Goal: Information Seeking & Learning: Compare options

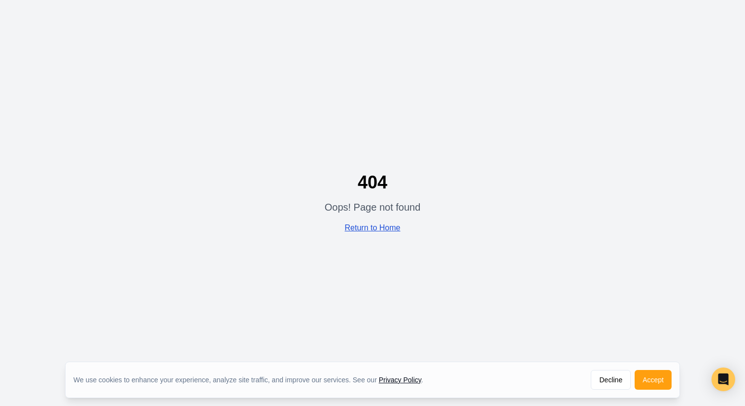
click at [356, 229] on link "Return to Home" at bounding box center [373, 227] width 56 height 8
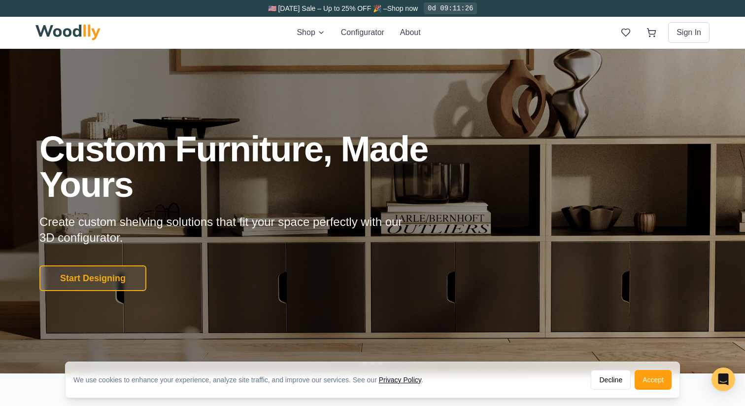
click at [312, 26] on div "Shop Configurator About Sign In" at bounding box center [372, 33] width 674 height 32
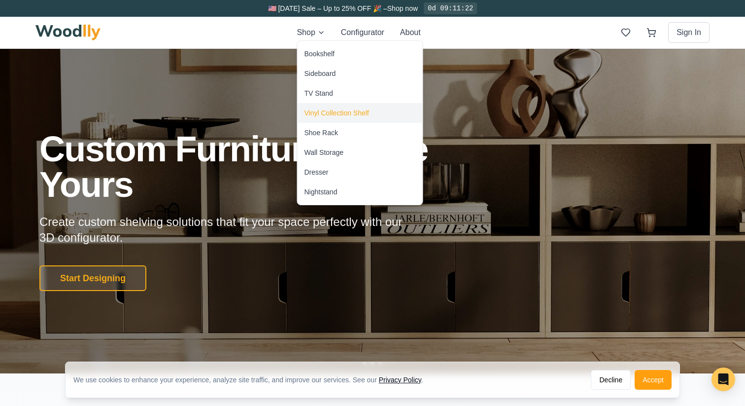
click at [314, 118] on div "Vinyl Collection Shelf" at bounding box center [360, 113] width 125 height 20
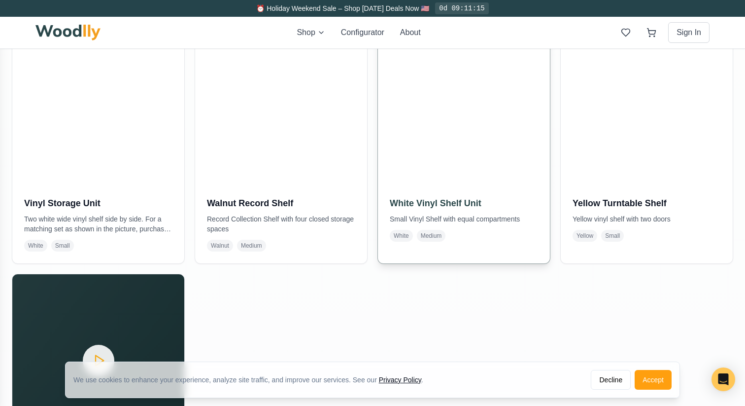
scroll to position [1042, 0]
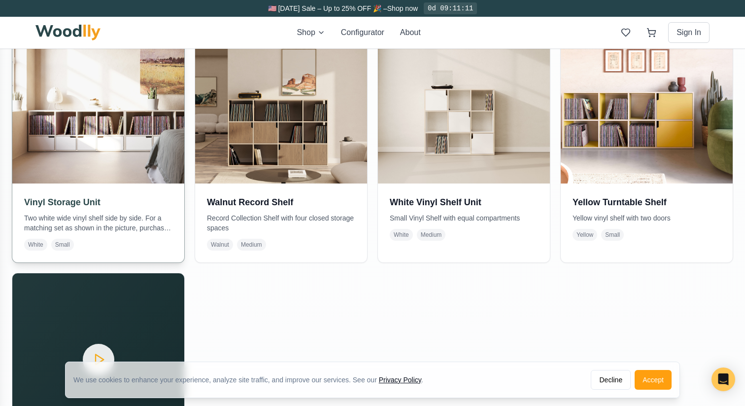
click at [114, 165] on img at bounding box center [98, 97] width 180 height 180
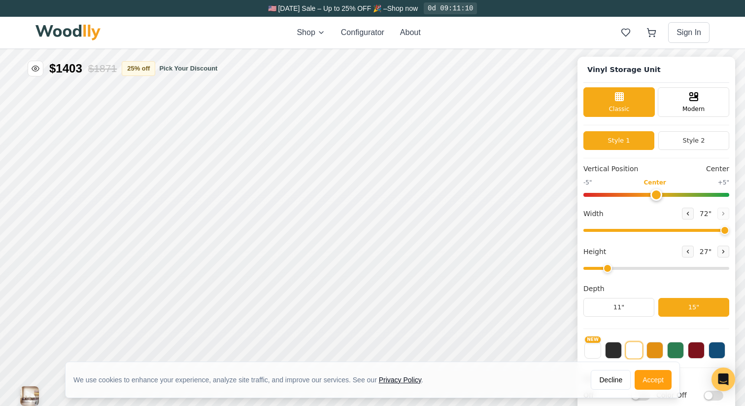
type input "72"
type input "2"
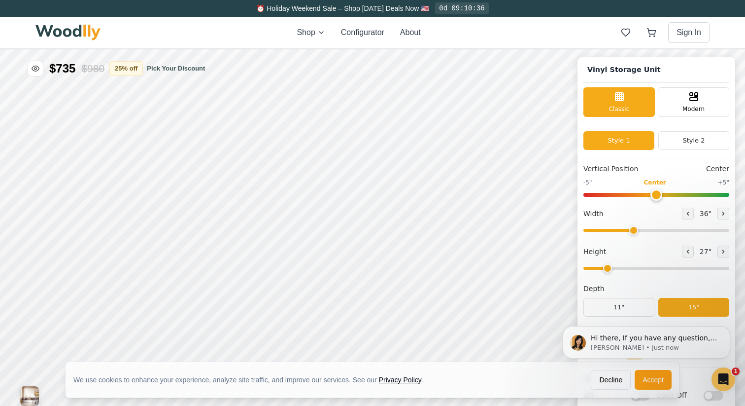
drag, startPoint x: 718, startPoint y: 230, endPoint x: 632, endPoint y: 232, distance: 86.3
type input "36"
click at [632, 232] on input "range" at bounding box center [657, 230] width 146 height 3
click at [687, 145] on button "Style 2" at bounding box center [694, 140] width 71 height 19
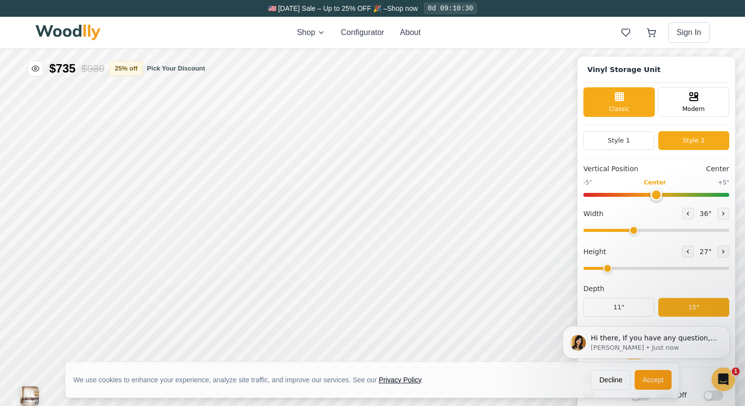
click at [617, 149] on div "Style 1 Style 2" at bounding box center [657, 144] width 146 height 27
click at [612, 144] on button "Style 1" at bounding box center [619, 140] width 71 height 19
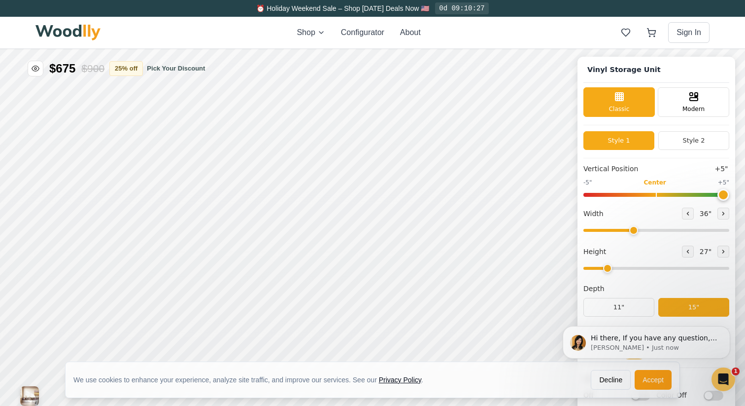
drag, startPoint x: 653, startPoint y: 193, endPoint x: 741, endPoint y: 198, distance: 88.9
click at [729, 197] on input "range" at bounding box center [657, 195] width 146 height 4
drag, startPoint x: 723, startPoint y: 196, endPoint x: 659, endPoint y: 196, distance: 63.6
type input "0"
click at [659, 196] on input "range" at bounding box center [657, 195] width 146 height 4
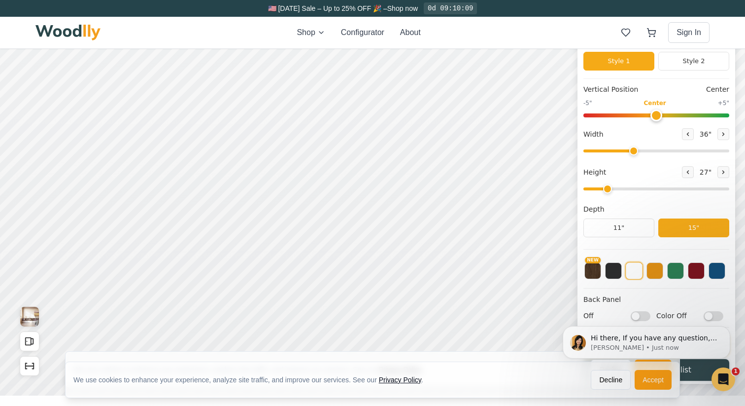
scroll to position [88, 0]
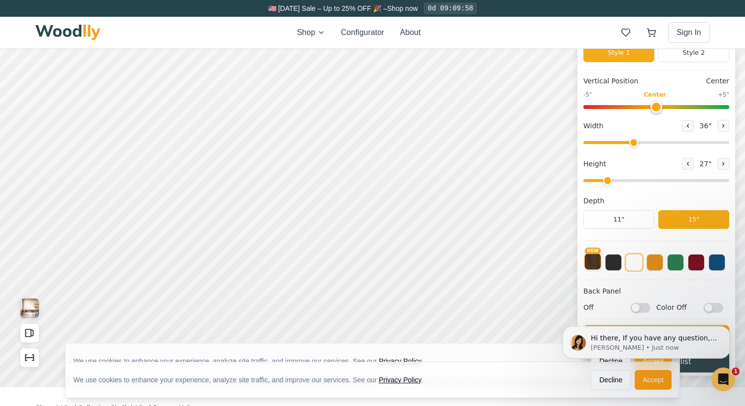
click at [589, 264] on button "NEW" at bounding box center [593, 261] width 17 height 17
click at [618, 266] on button at bounding box center [613, 261] width 17 height 17
click at [639, 266] on button at bounding box center [634, 261] width 17 height 17
click at [672, 266] on button at bounding box center [675, 261] width 17 height 17
click at [640, 266] on button at bounding box center [634, 261] width 17 height 17
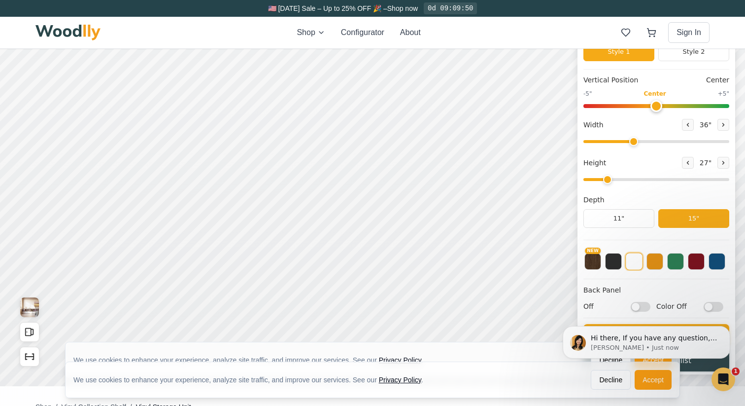
scroll to position [96, 0]
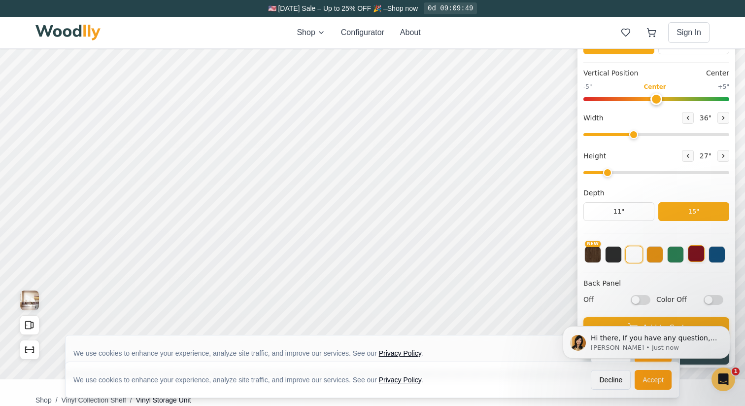
click at [694, 256] on button at bounding box center [696, 253] width 17 height 17
click at [720, 256] on button at bounding box center [717, 253] width 17 height 17
click at [642, 257] on button at bounding box center [634, 253] width 17 height 17
click at [656, 258] on button at bounding box center [655, 253] width 17 height 17
click at [642, 258] on button at bounding box center [634, 253] width 17 height 17
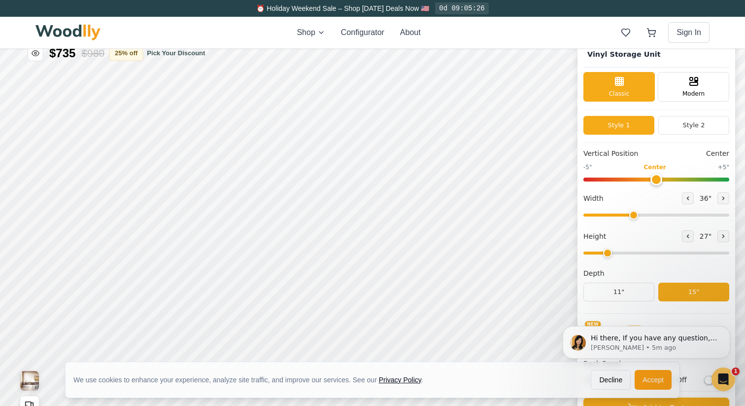
scroll to position [0, 0]
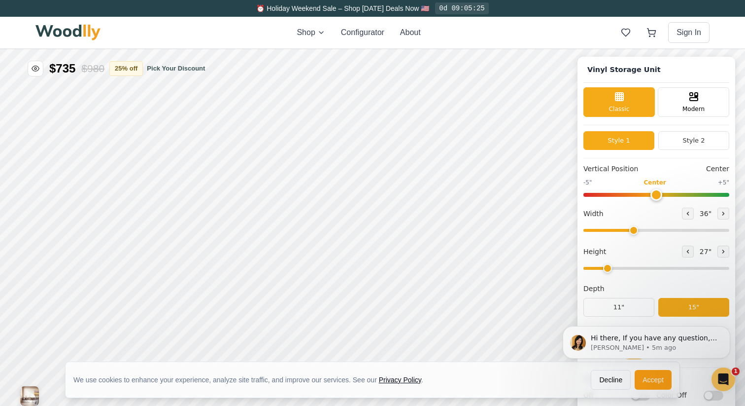
click at [303, 43] on div "Shop Configurator About Sign In" at bounding box center [372, 33] width 674 height 32
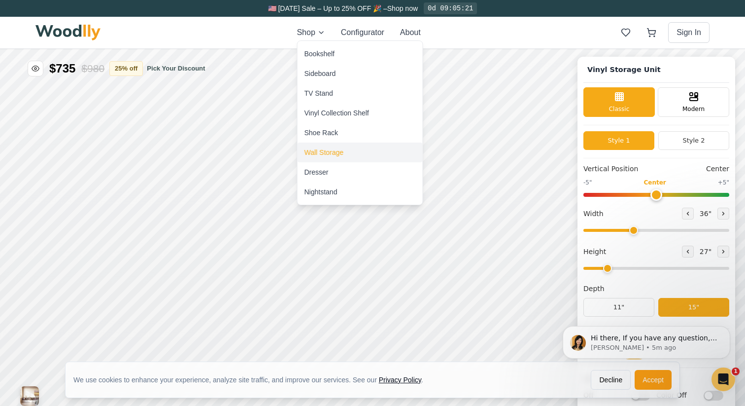
click at [321, 152] on div "Wall Storage" at bounding box center [324, 152] width 39 height 10
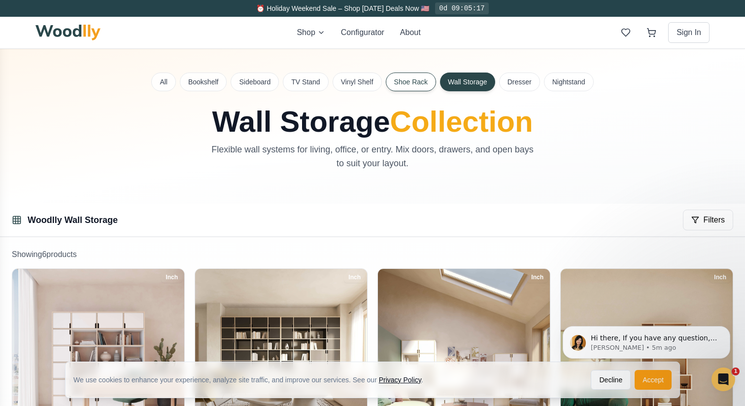
click at [420, 88] on button "Shoe Rack" at bounding box center [411, 81] width 50 height 19
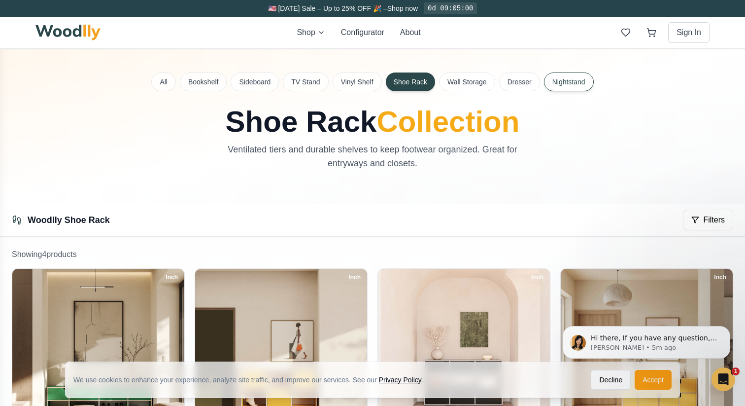
click at [568, 82] on button "Nightstand" at bounding box center [569, 81] width 50 height 19
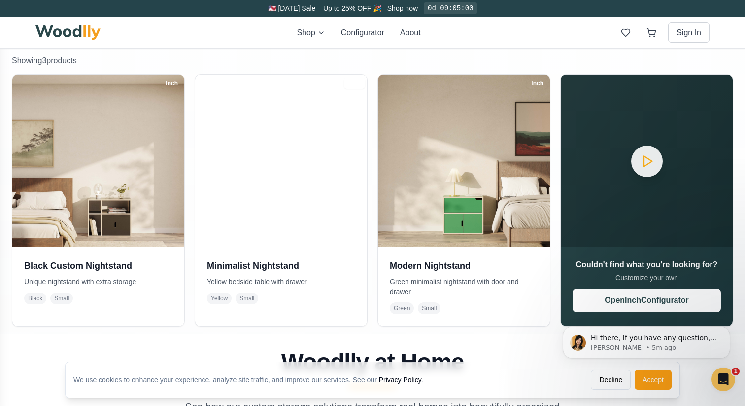
scroll to position [242, 0]
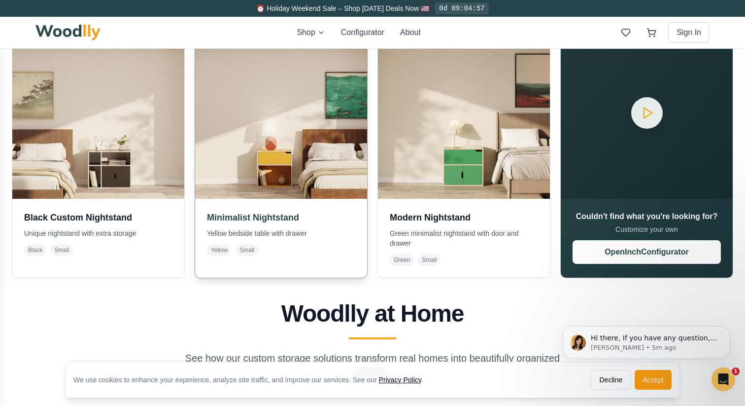
click at [280, 161] on img at bounding box center [281, 112] width 180 height 180
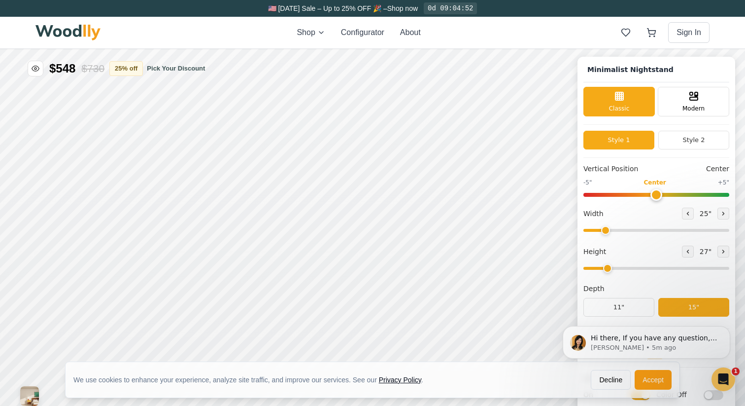
type input "25"
type input "2"
checkbox input "true"
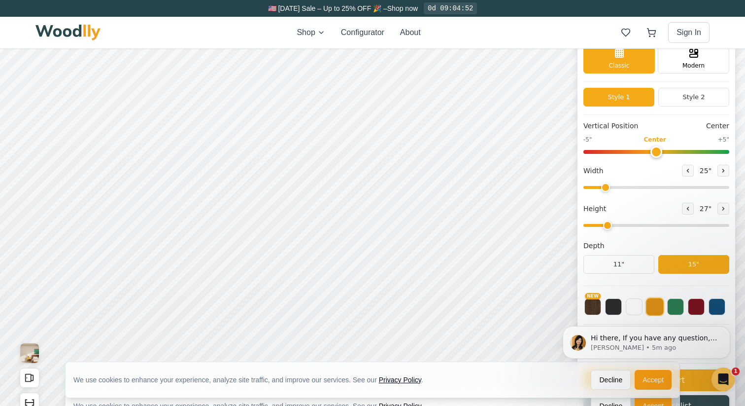
scroll to position [20, 0]
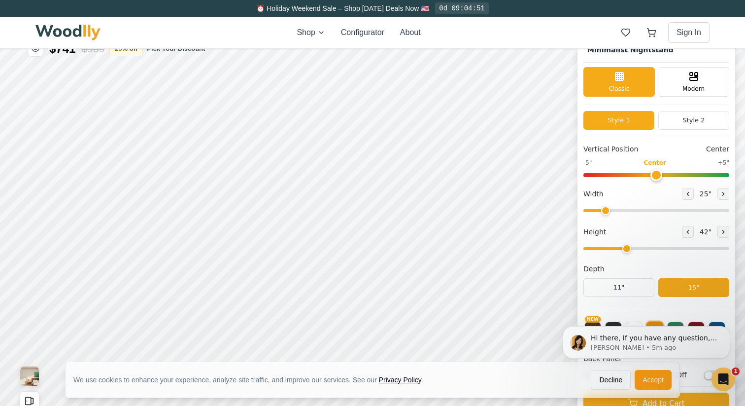
drag, startPoint x: 607, startPoint y: 246, endPoint x: 621, endPoint y: 246, distance: 14.3
click at [621, 247] on input "range" at bounding box center [657, 248] width 146 height 3
drag, startPoint x: 624, startPoint y: 248, endPoint x: 614, endPoint y: 248, distance: 10.8
type input "2"
click at [614, 248] on input "range" at bounding box center [657, 248] width 146 height 3
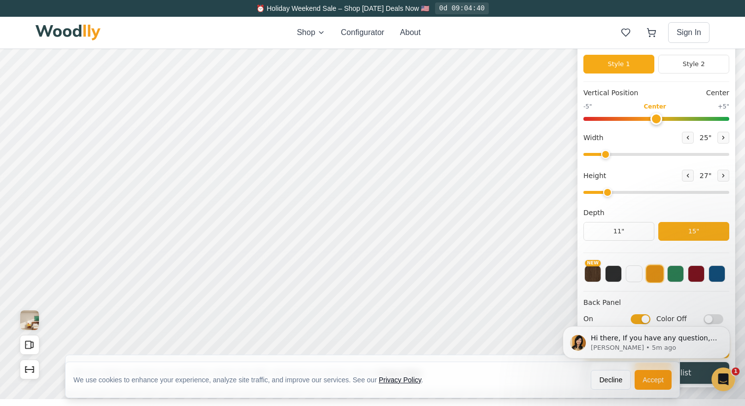
scroll to position [74, 0]
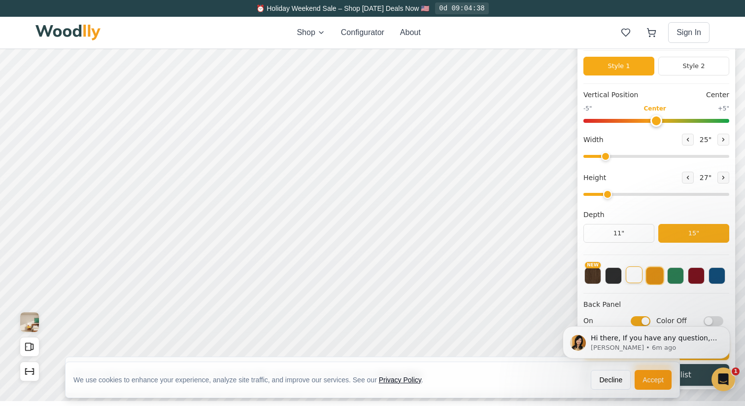
click at [637, 280] on button at bounding box center [634, 274] width 17 height 17
drag, startPoint x: 609, startPoint y: 156, endPoint x: 631, endPoint y: 152, distance: 22.5
click at [631, 155] on input "range" at bounding box center [657, 156] width 146 height 3
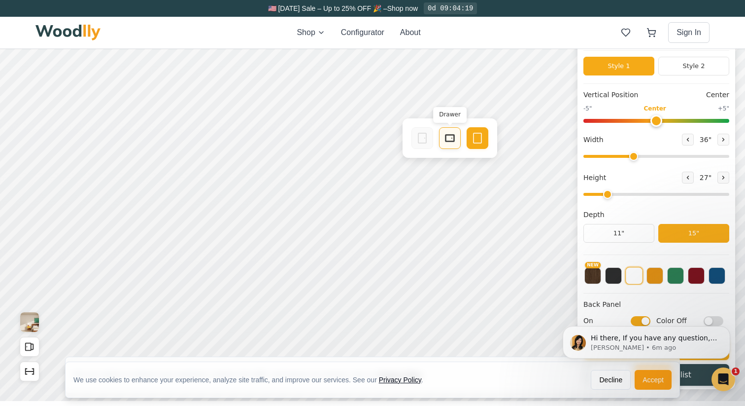
click at [446, 137] on rect at bounding box center [450, 138] width 8 height 6
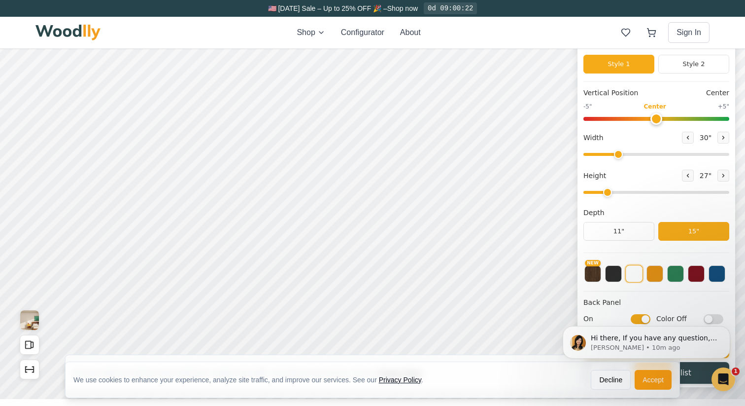
drag, startPoint x: 631, startPoint y: 155, endPoint x: 619, endPoint y: 155, distance: 12.8
type input "30"
click at [619, 155] on input "range" at bounding box center [657, 154] width 146 height 3
click at [242, 206] on div "12"" at bounding box center [239, 204] width 11 height 11
click at [181, 199] on div "15" Standard" at bounding box center [178, 206] width 23 height 23
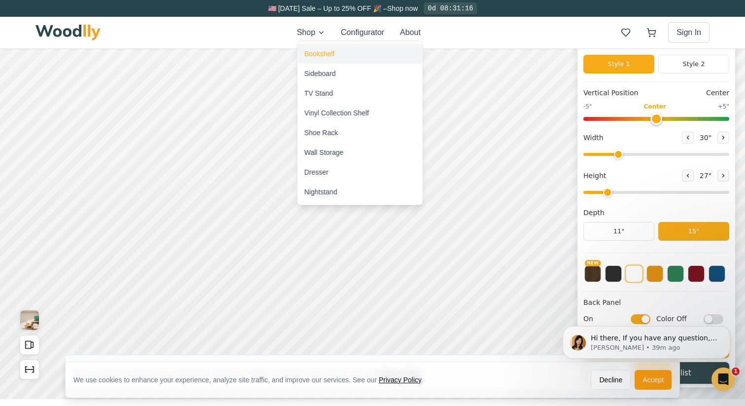
click at [319, 51] on div "Bookshelf" at bounding box center [320, 54] width 30 height 10
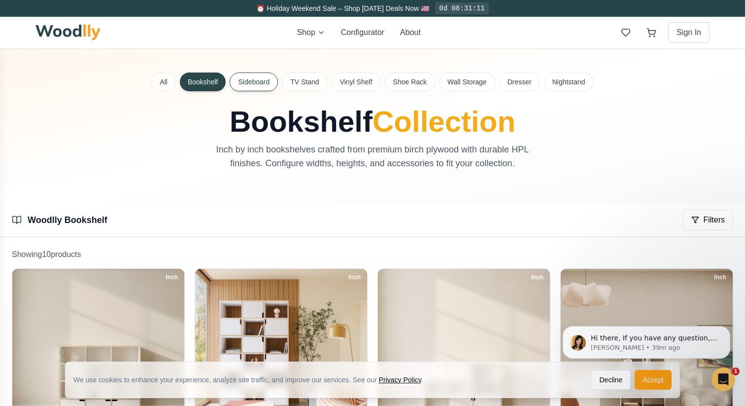
click at [250, 82] on button "Sideboard" at bounding box center [254, 81] width 48 height 19
